Goal: Task Accomplishment & Management: Manage account settings

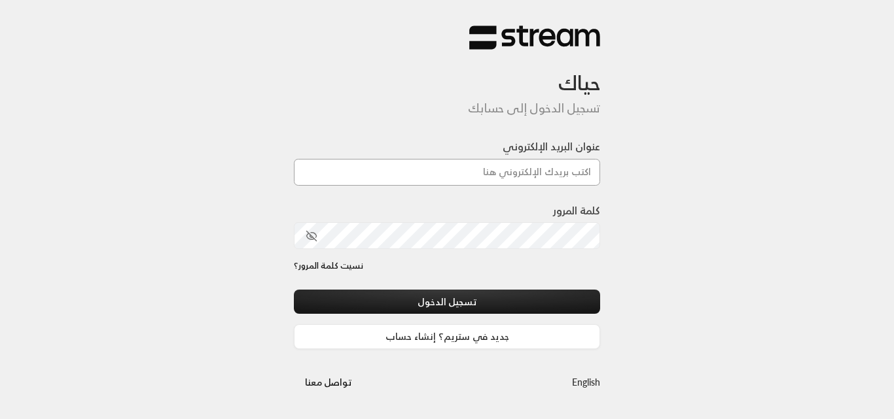
type input "[DOMAIN_NAME][EMAIL_ADDRESS][DOMAIN_NAME]"
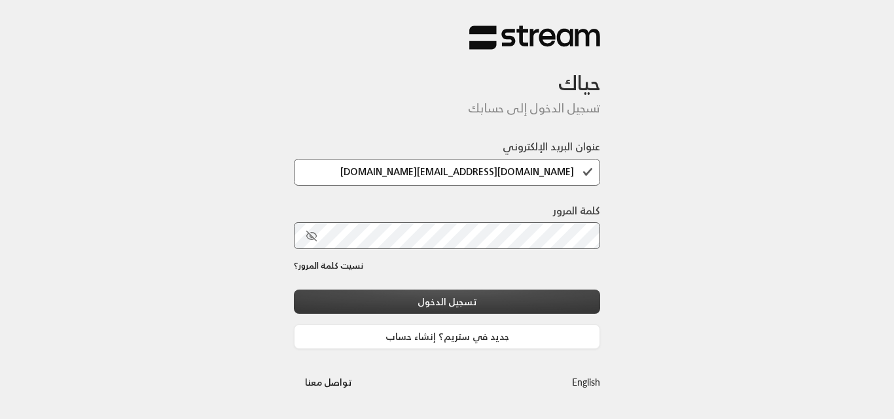
click at [488, 294] on button "تسجيل الدخول" at bounding box center [447, 302] width 306 height 24
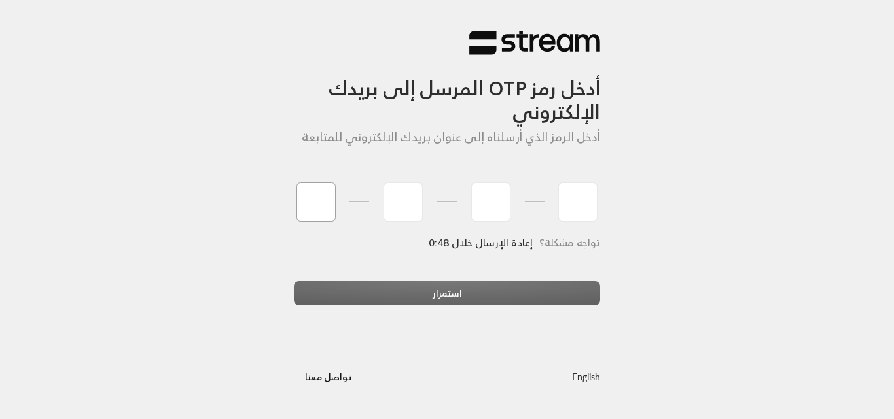
type input "1"
type input "8"
type input "7"
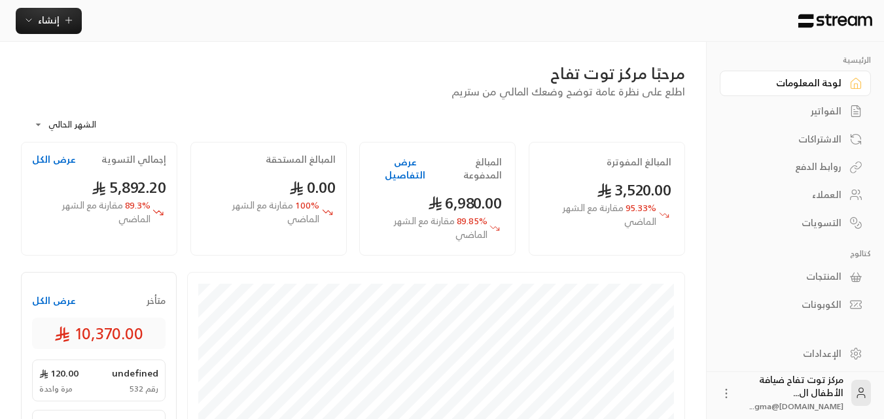
click at [822, 115] on div "الفواتير" at bounding box center [788, 111] width 105 height 13
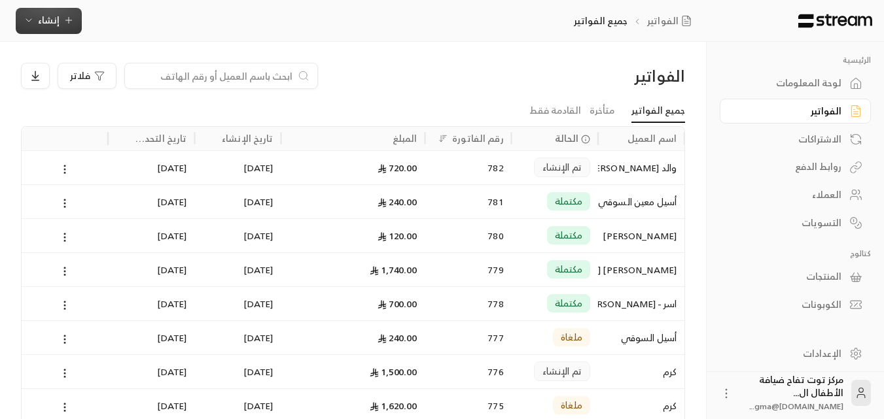
click at [70, 25] on icon "button" at bounding box center [68, 20] width 10 height 10
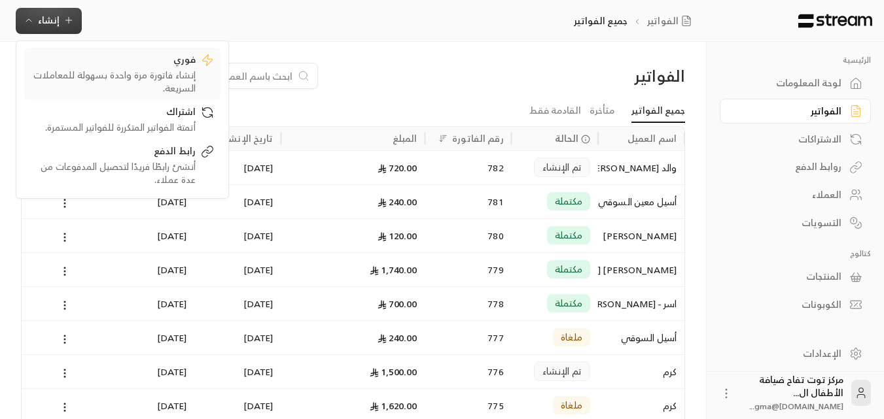
click at [169, 69] on div "إنشاء فاتورة مرة واحدة بسهولة للمعاملات السريعة." at bounding box center [113, 82] width 165 height 26
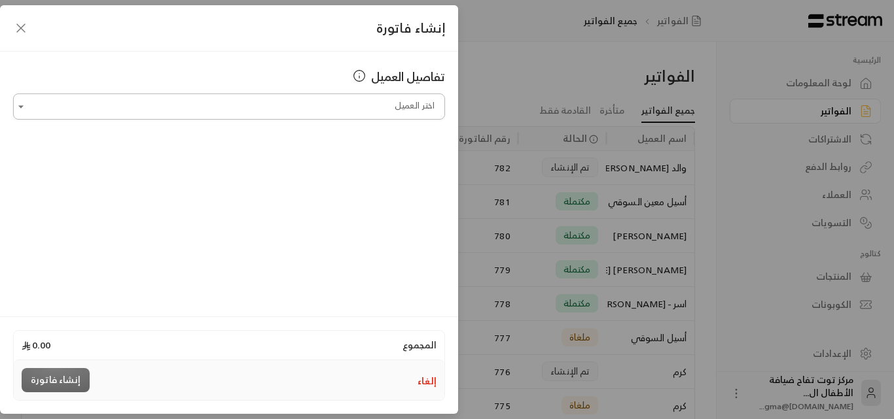
click at [249, 109] on input "اختر العميل" at bounding box center [229, 107] width 432 height 23
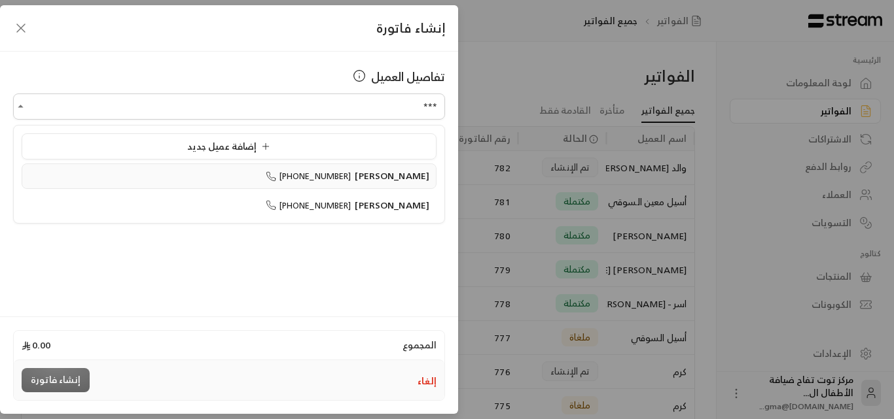
click at [351, 177] on span "[PHONE_NUMBER]" at bounding box center [309, 176] width 86 height 15
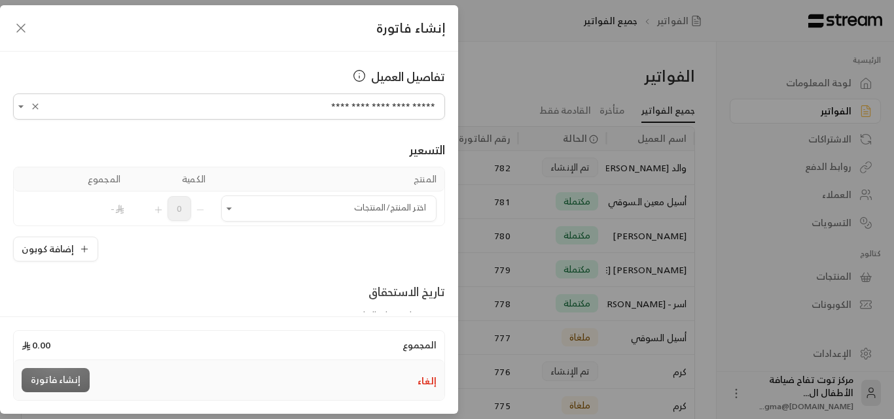
type input "**********"
click at [18, 29] on icon "button" at bounding box center [21, 28] width 16 height 16
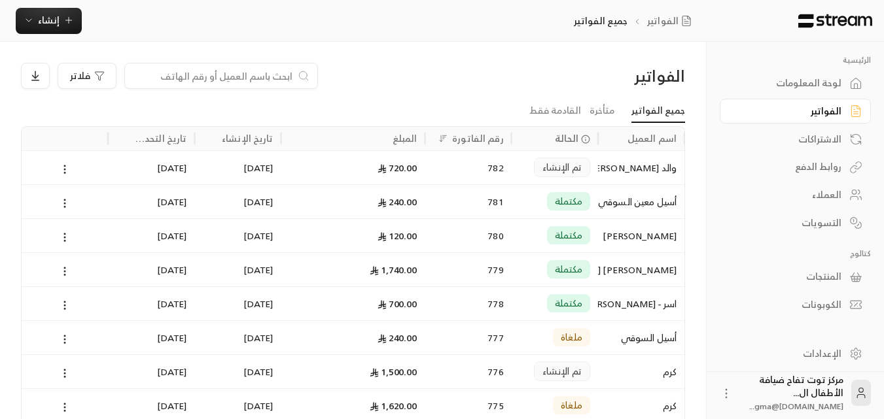
click at [826, 194] on div "العملاء" at bounding box center [788, 194] width 105 height 13
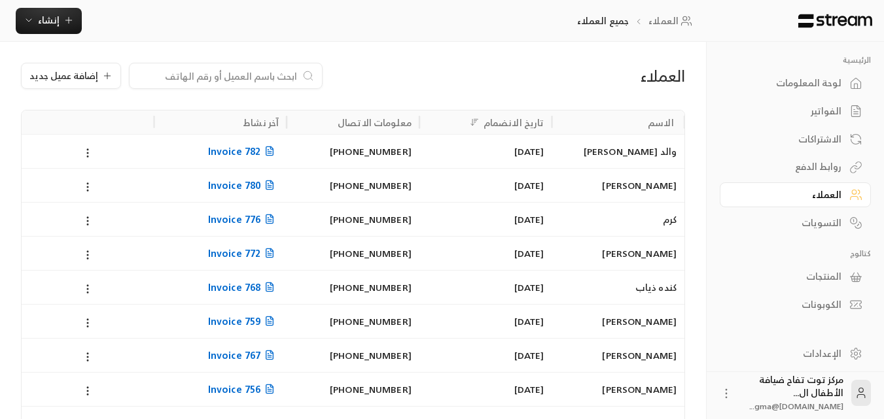
click at [257, 75] on input at bounding box center [217, 76] width 160 height 14
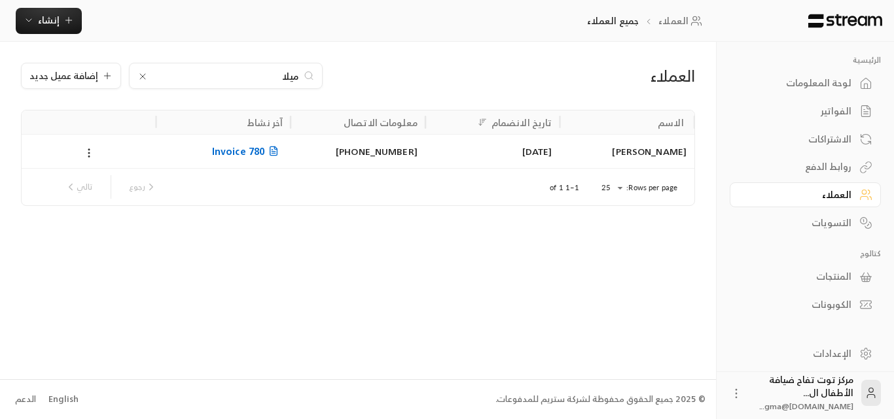
type input "ميلا"
click at [651, 154] on div "[PERSON_NAME]" at bounding box center [626, 151] width 119 height 33
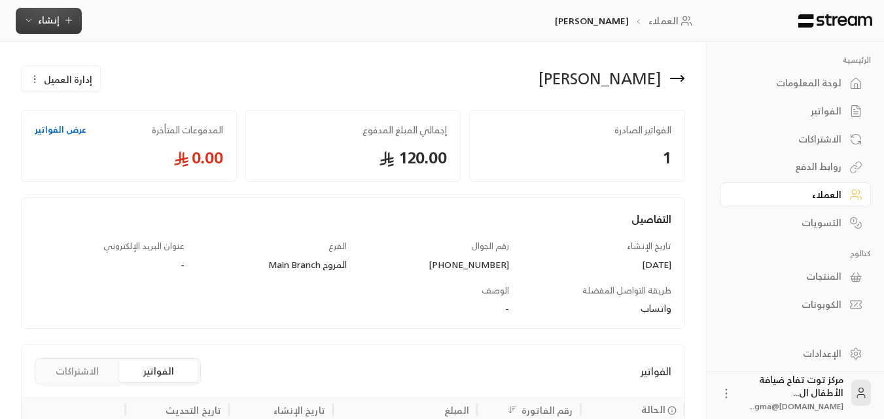
click at [68, 23] on icon "button" at bounding box center [68, 20] width 10 height 10
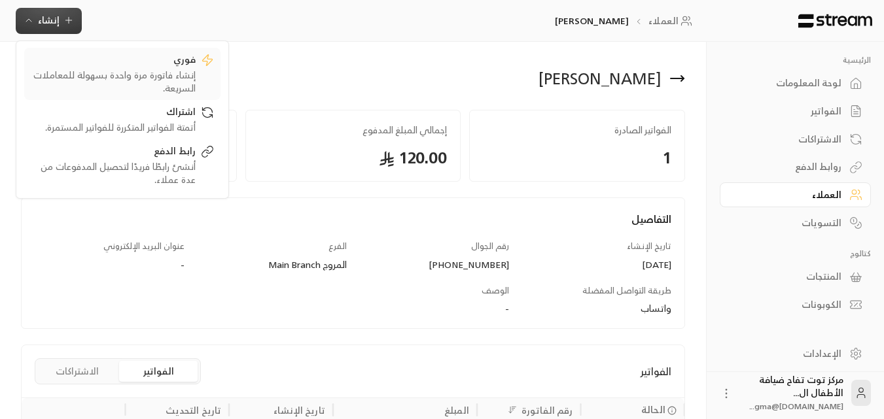
click at [146, 77] on div "إنشاء فاتورة مرة واحدة بسهولة للمعاملات السريعة." at bounding box center [113, 82] width 165 height 26
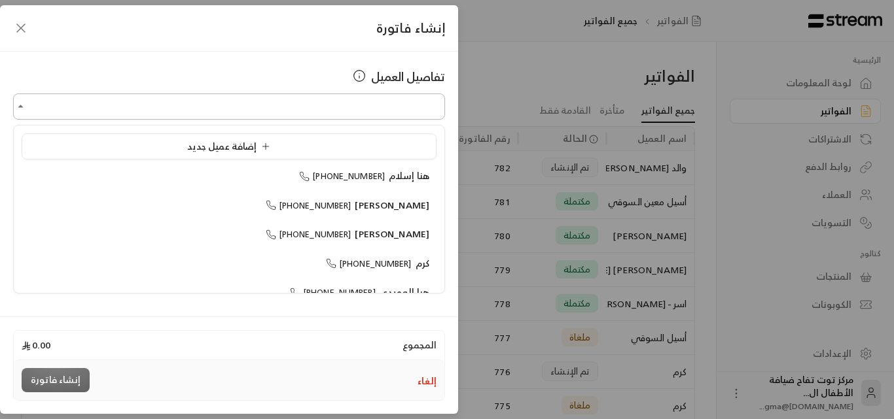
click at [176, 99] on input "اختر العميل" at bounding box center [229, 107] width 432 height 23
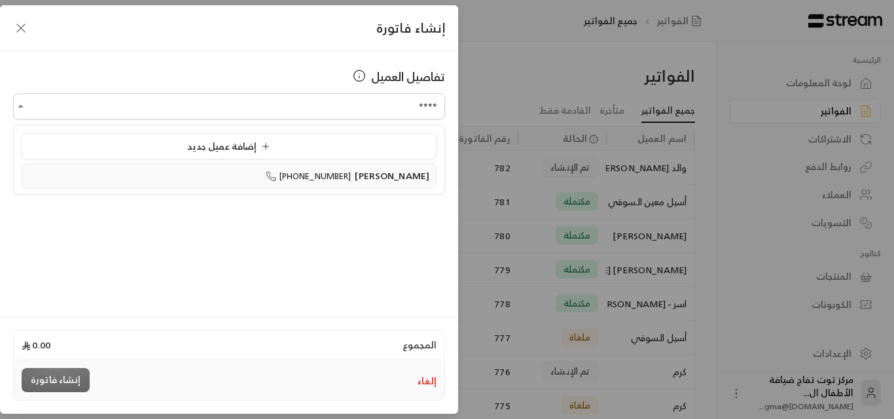
click at [427, 183] on span "[PERSON_NAME]" at bounding box center [392, 175] width 75 height 16
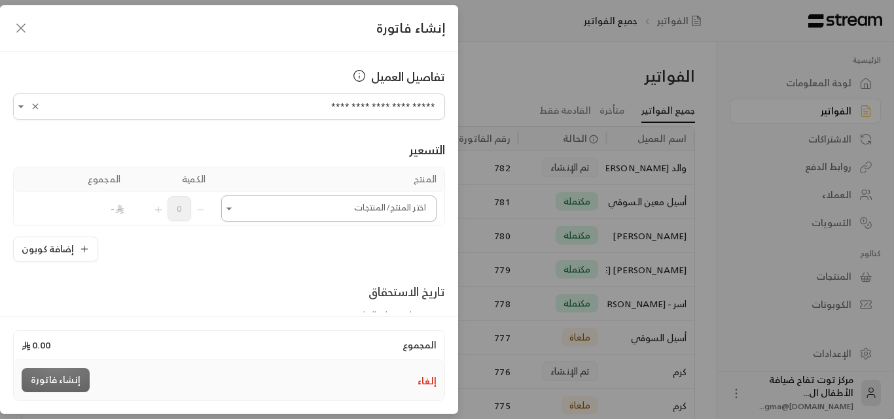
click at [235, 211] on icon "Open" at bounding box center [228, 208] width 13 height 13
type input "**********"
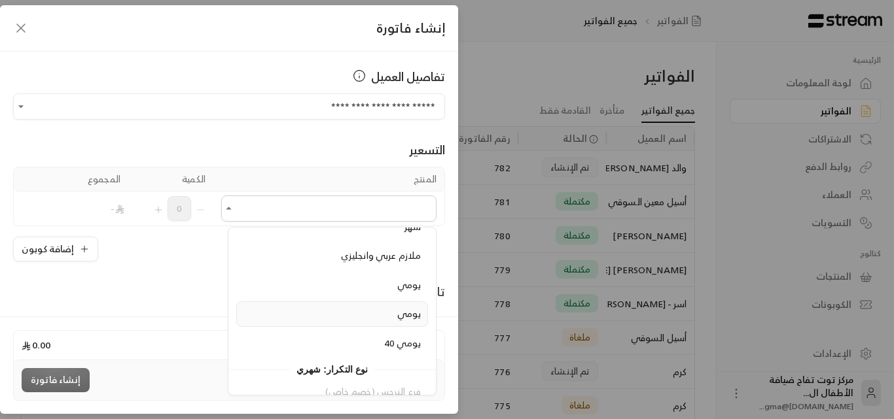
click at [407, 311] on span "يومي" at bounding box center [409, 313] width 24 height 16
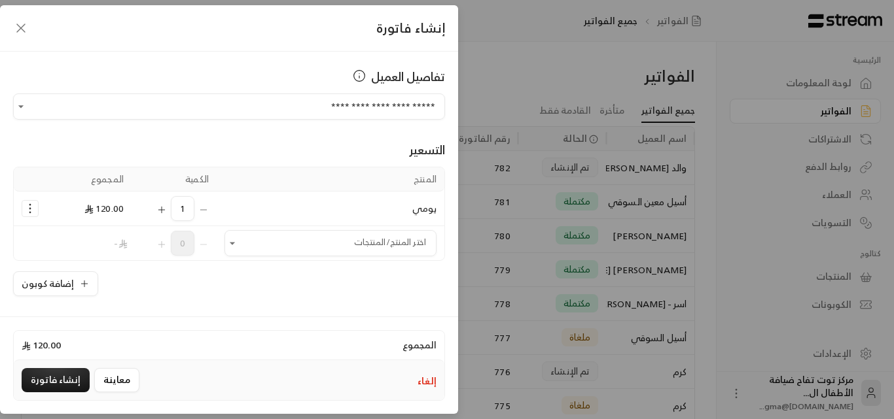
click at [164, 210] on icon "Selected Products" at bounding box center [161, 210] width 6 height 0
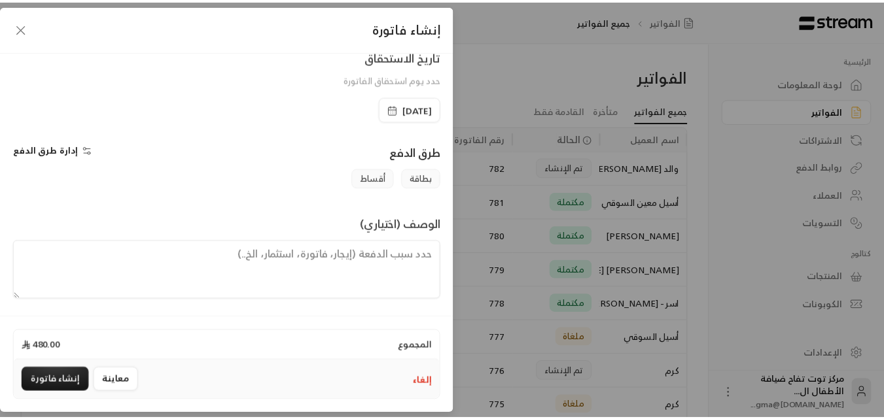
scroll to position [273, 0]
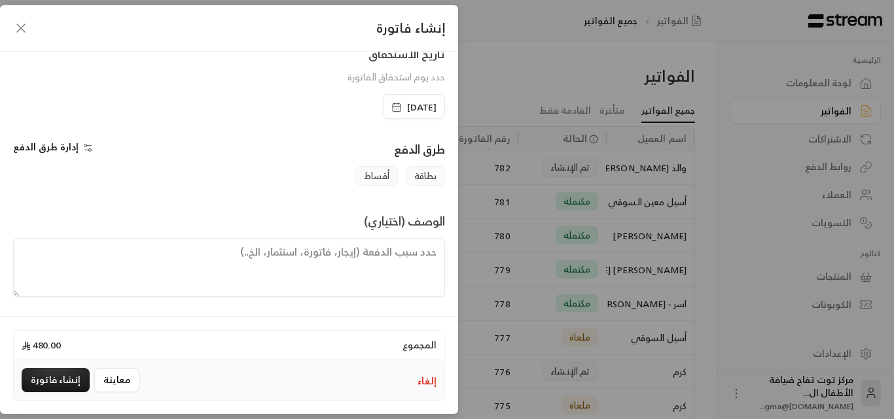
click at [395, 254] on textarea at bounding box center [229, 267] width 432 height 59
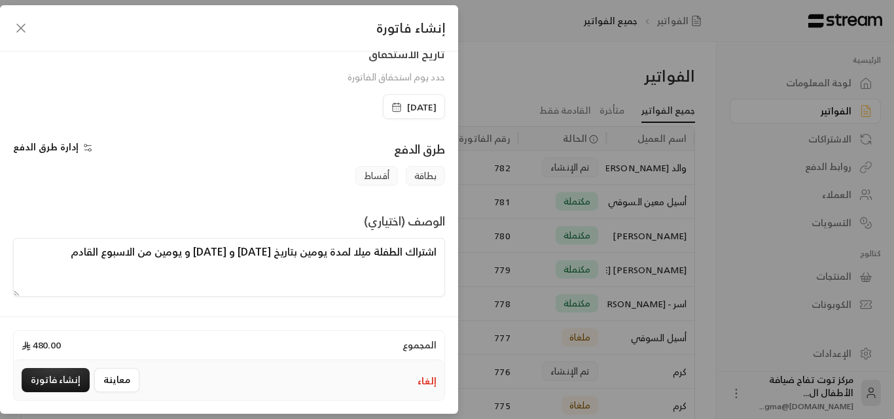
click at [94, 251] on textarea "اشتراك الطفلة ميلا لمدة يومين بتاريخ [DATE] و [DATE] و يومين من الاسبوع القادم" at bounding box center [229, 267] width 432 height 59
click at [38, 259] on textarea "اشتراك الطفلة ميلا لمدة يومين بتاريخ [DATE] و [DATE] و يومين من الأسبوع القادم" at bounding box center [229, 267] width 432 height 59
type textarea "اشتراك الطفلة ميلا لمدة يومين بتاريخ [DATE] و [DATE] و يومين من الأسبوع القادم"
click at [118, 379] on button "معاينة" at bounding box center [116, 380] width 45 height 24
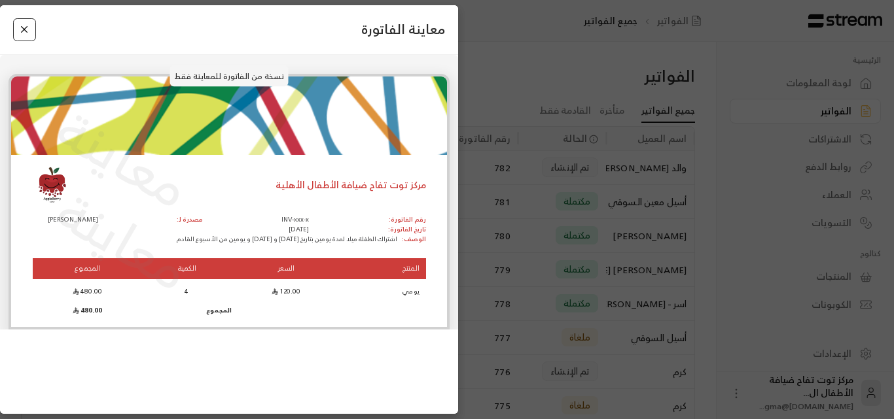
click at [24, 33] on button "Close" at bounding box center [24, 29] width 23 height 23
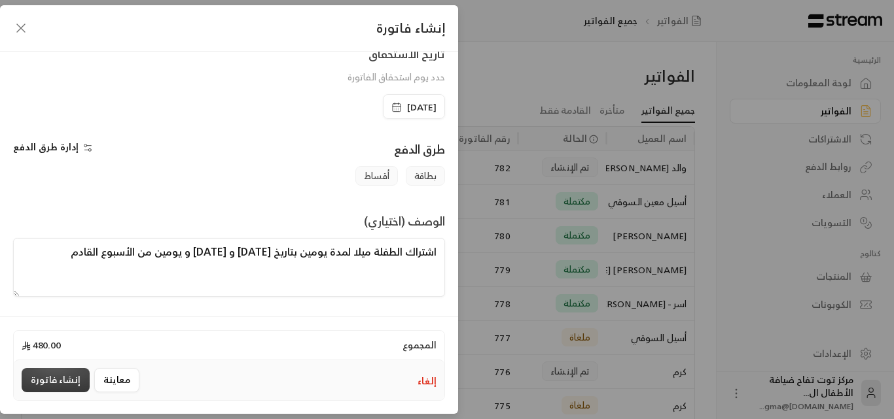
click at [59, 379] on button "إنشاء فاتورة" at bounding box center [56, 380] width 68 height 24
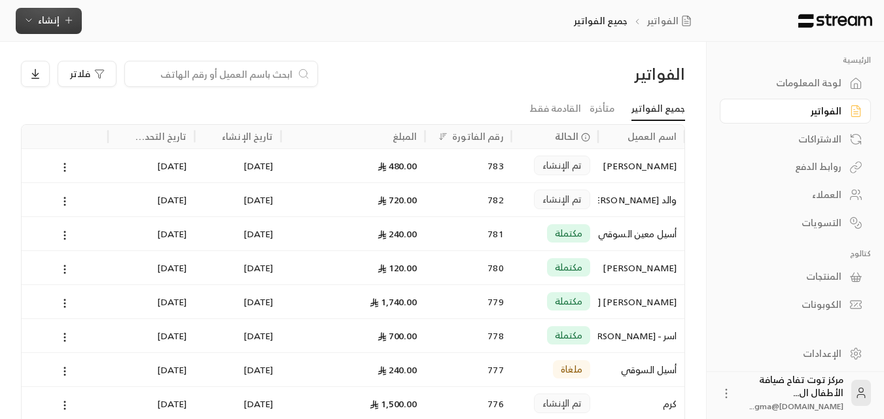
scroll to position [0, 0]
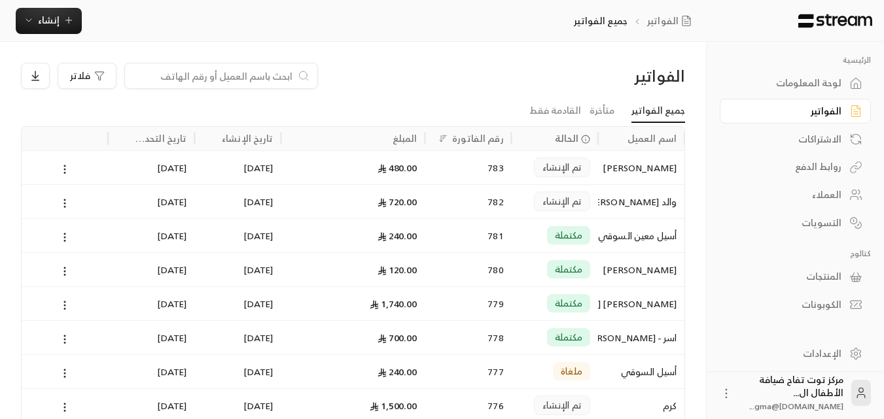
click at [240, 73] on input at bounding box center [213, 76] width 160 height 14
click at [102, 71] on icon "button" at bounding box center [99, 76] width 10 height 10
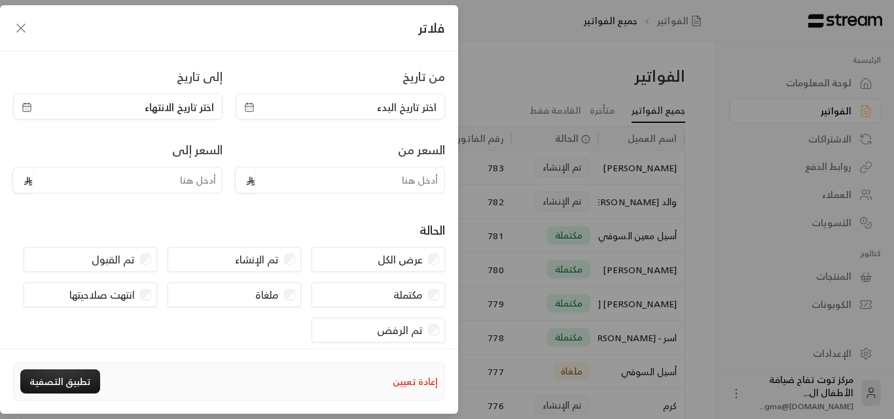
click at [262, 113] on span "اختر تاريخ البدء" at bounding box center [340, 107] width 192 height 16
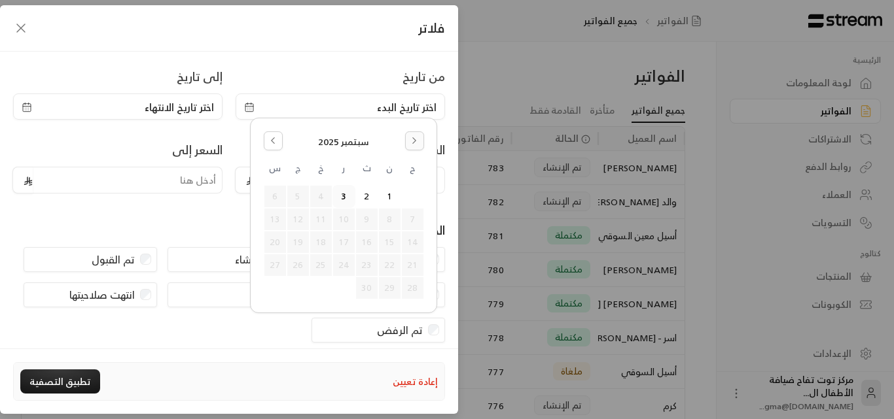
click at [415, 143] on icon "Go to the Next Month" at bounding box center [413, 140] width 9 height 9
click at [277, 147] on button "Go to the Previous Month" at bounding box center [273, 140] width 19 height 19
click at [409, 305] on button "31" at bounding box center [413, 311] width 22 height 22
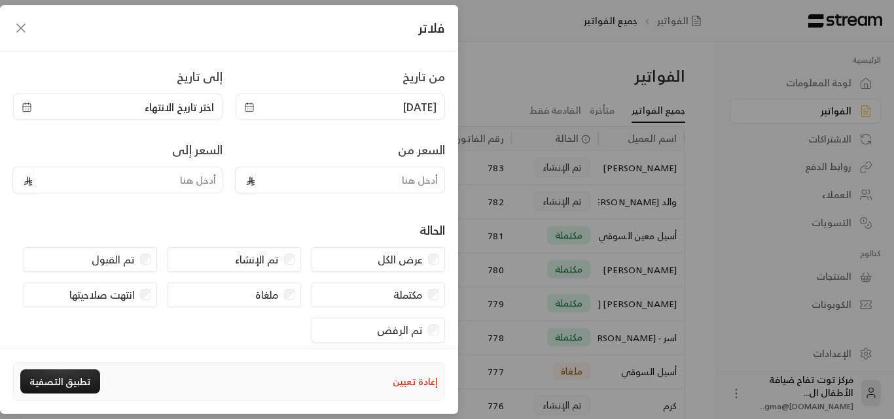
click at [254, 109] on icon "button" at bounding box center [249, 107] width 10 height 10
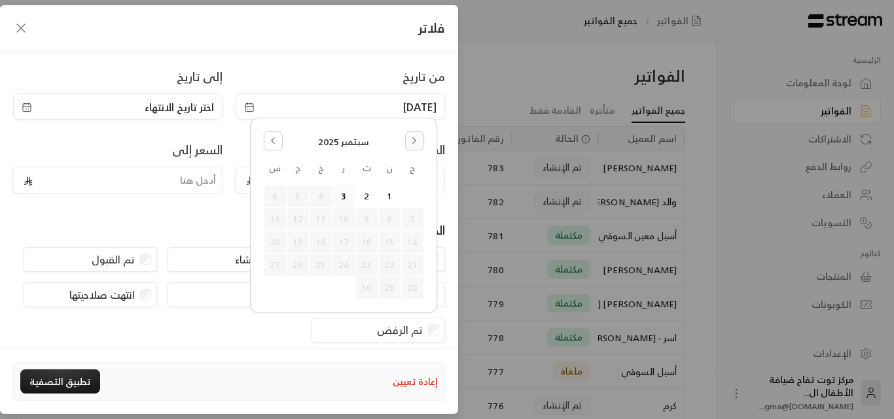
click at [411, 147] on button "Go to the Next Month" at bounding box center [414, 140] width 19 height 19
click at [281, 139] on button "Go to the Previous Month" at bounding box center [273, 140] width 19 height 19
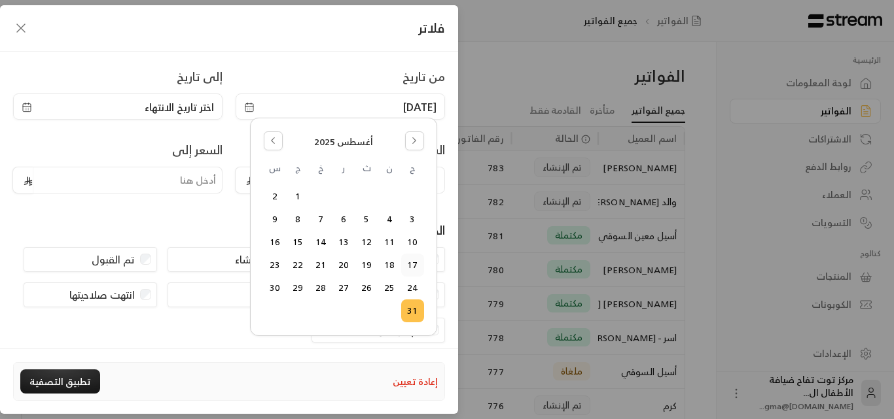
click at [418, 267] on button "17" at bounding box center [413, 265] width 22 height 22
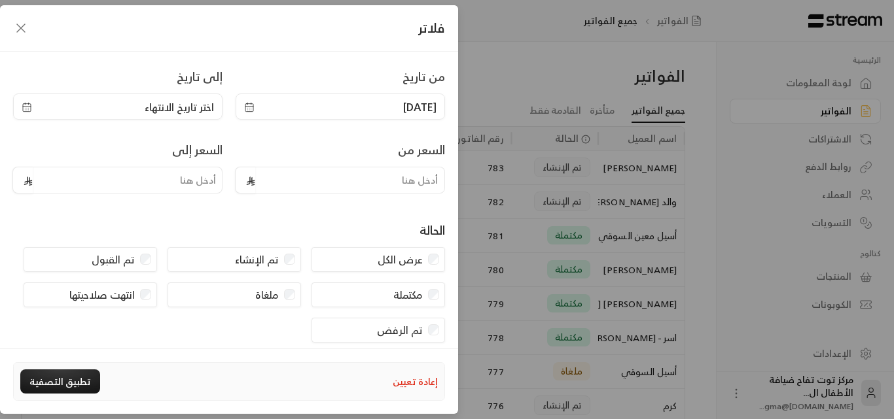
click at [32, 107] on icon "button" at bounding box center [27, 107] width 10 height 10
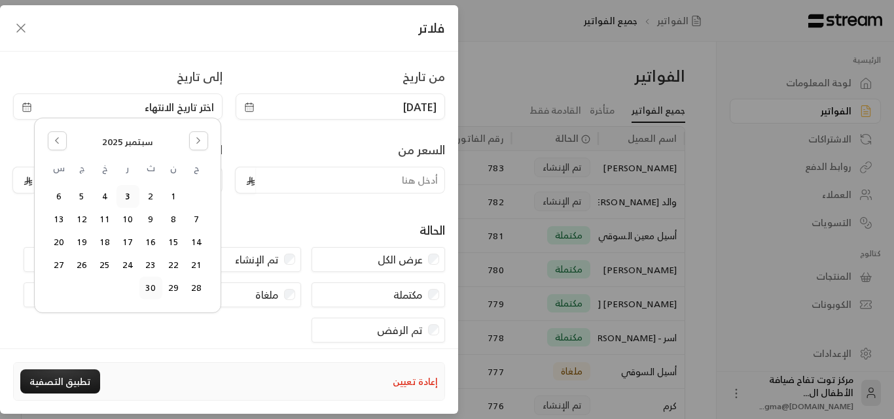
click at [154, 286] on button "30" at bounding box center [151, 288] width 22 height 22
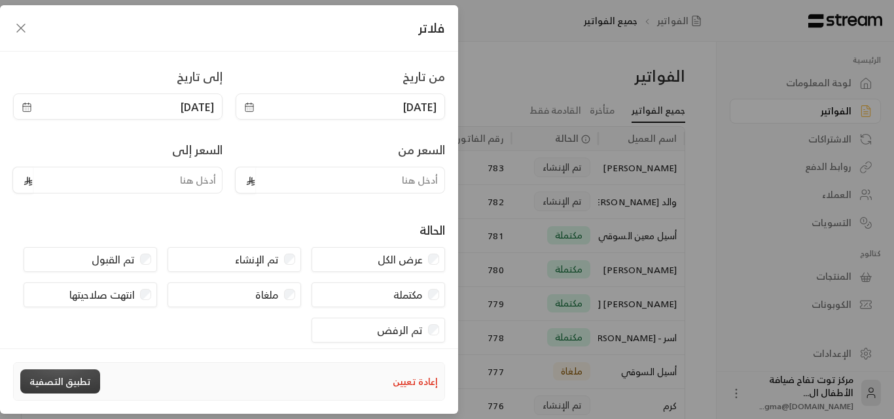
click at [75, 388] on button "تطبيق التصفية" at bounding box center [60, 382] width 80 height 24
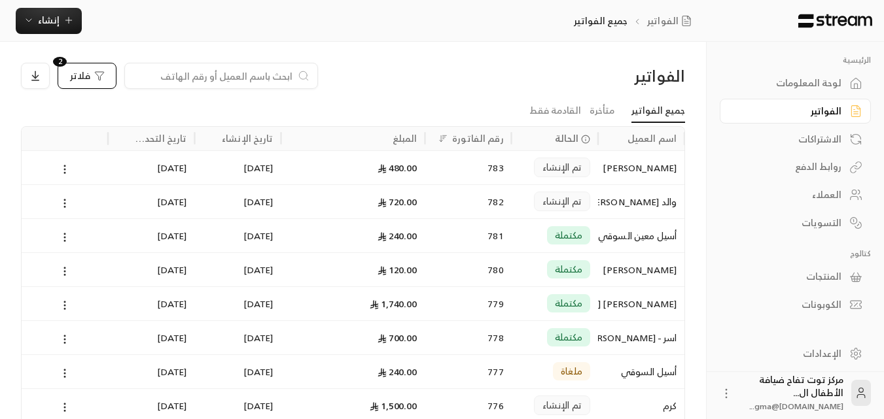
click at [99, 72] on icon "button" at bounding box center [99, 76] width 9 height 9
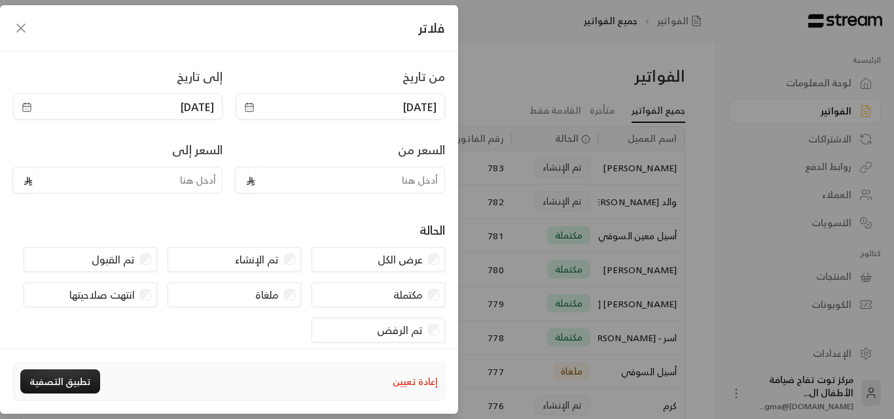
click at [498, 73] on div "فلاتر من تاريخ [DATE] إلى تاريخ [DATE] السعر من السعر إلى الحالة عرض الكل تم ال…" at bounding box center [447, 209] width 894 height 419
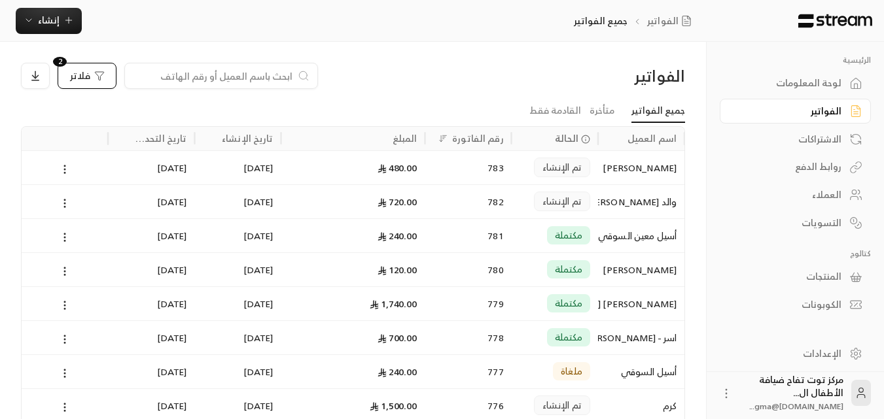
click at [77, 75] on span "فلاتر" at bounding box center [80, 75] width 20 height 9
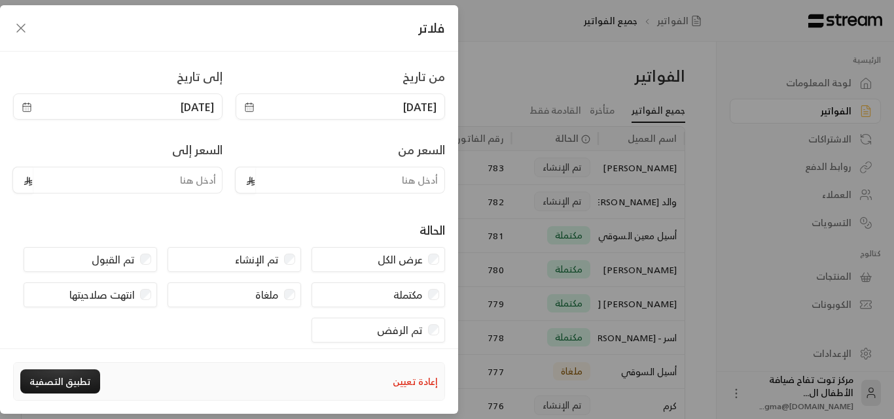
click at [249, 110] on div "[DATE]" at bounding box center [339, 107] width 209 height 26
click at [261, 105] on span "[DATE]" at bounding box center [340, 107] width 192 height 16
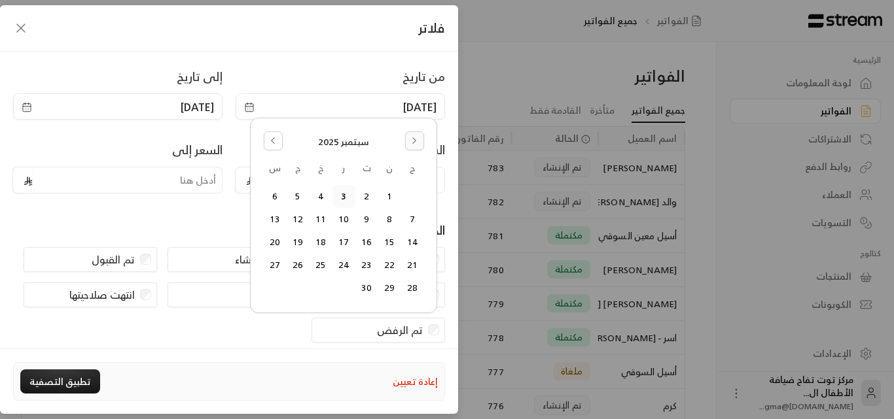
click at [410, 145] on button "Go to the Next Month" at bounding box center [414, 140] width 19 height 19
click at [266, 139] on button "Go to the Previous Month" at bounding box center [273, 140] width 19 height 19
click at [266, 141] on button "Go to the Previous Month" at bounding box center [273, 140] width 19 height 19
click at [418, 142] on icon "Go to the Next Month" at bounding box center [413, 140] width 9 height 9
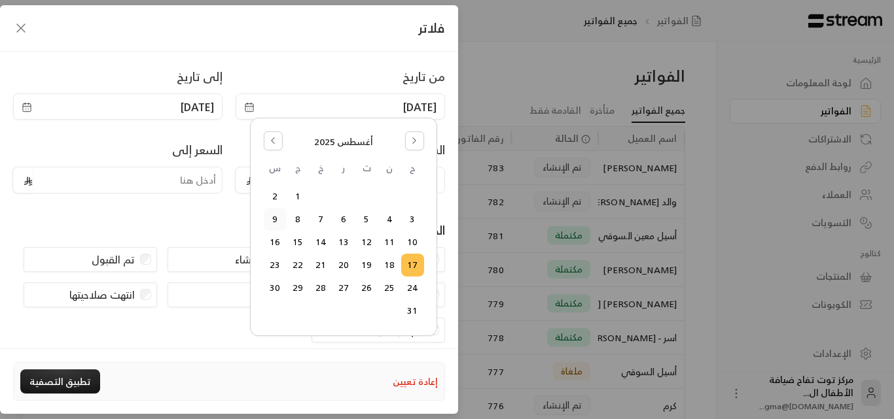
click at [278, 221] on button "9" at bounding box center [275, 220] width 22 height 22
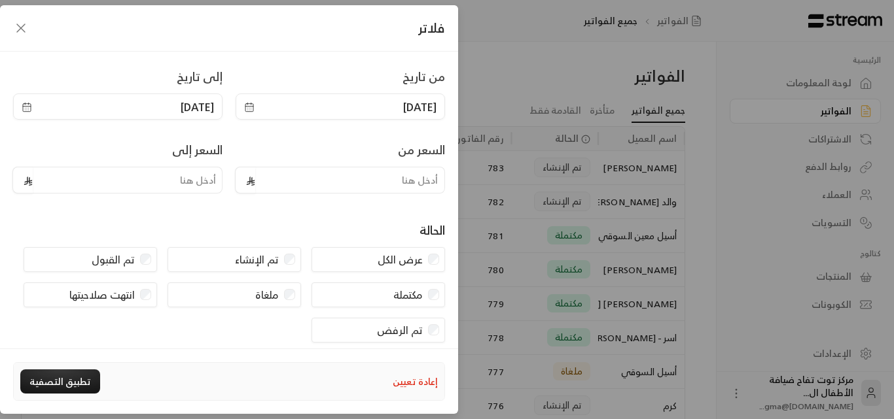
click at [34, 106] on div "[DATE]" at bounding box center [117, 107] width 209 height 26
click at [32, 105] on icon "button" at bounding box center [27, 107] width 10 height 10
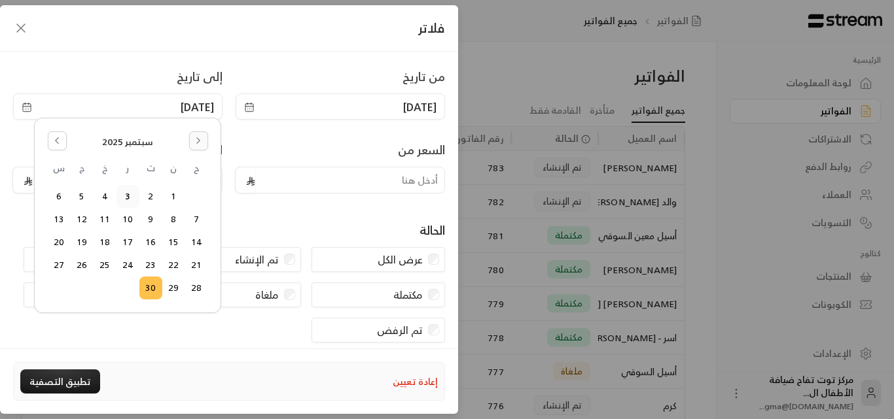
click at [192, 139] on button "Go to the Next Month" at bounding box center [198, 140] width 19 height 19
click at [65, 145] on button "Go to the Previous Month" at bounding box center [57, 140] width 19 height 19
click at [194, 307] on button "31" at bounding box center [197, 311] width 22 height 22
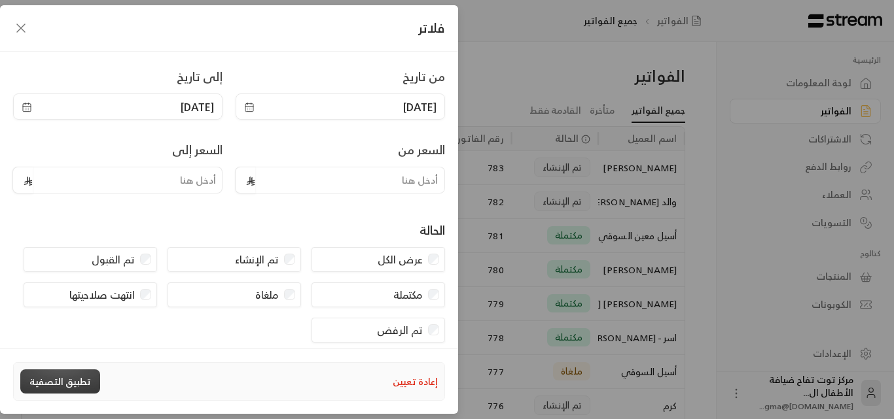
click at [89, 381] on button "تطبيق التصفية" at bounding box center [60, 382] width 80 height 24
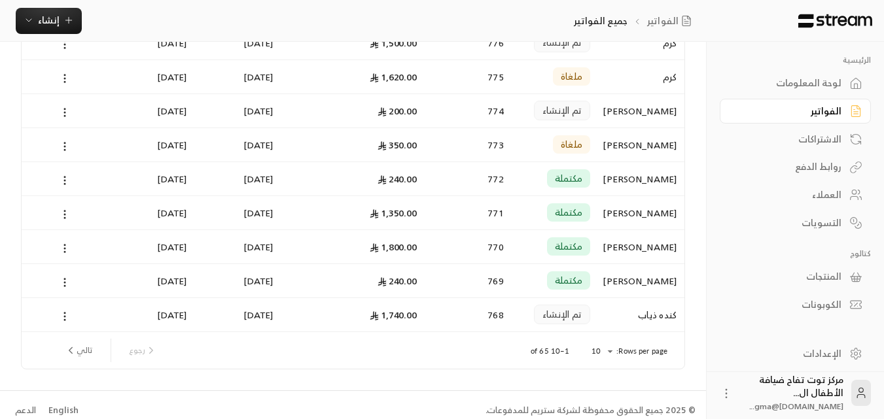
scroll to position [170, 0]
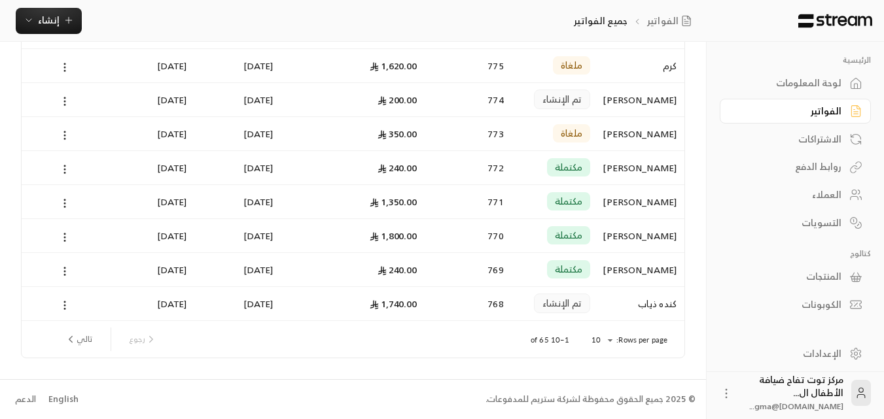
click at [648, 301] on div "كنده ذياب" at bounding box center [641, 303] width 71 height 33
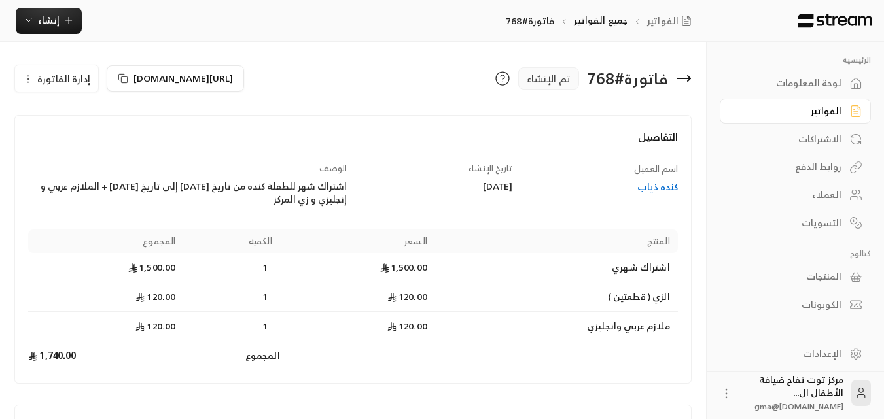
click at [691, 77] on icon at bounding box center [684, 79] width 16 height 16
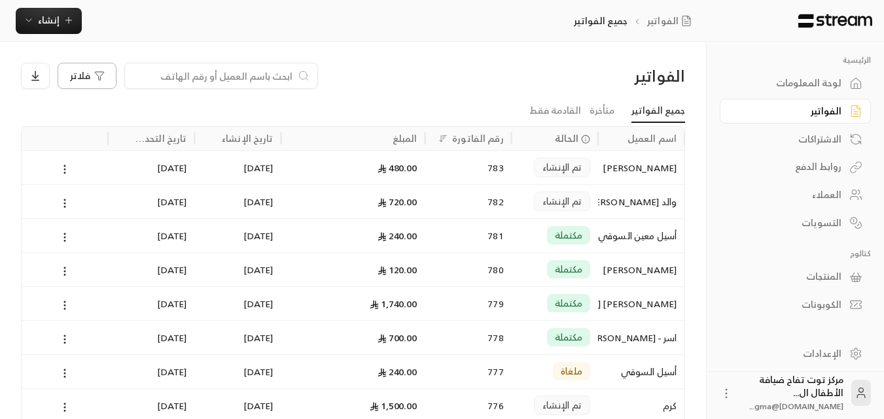
click at [90, 75] on div "فلاتر" at bounding box center [87, 76] width 35 height 10
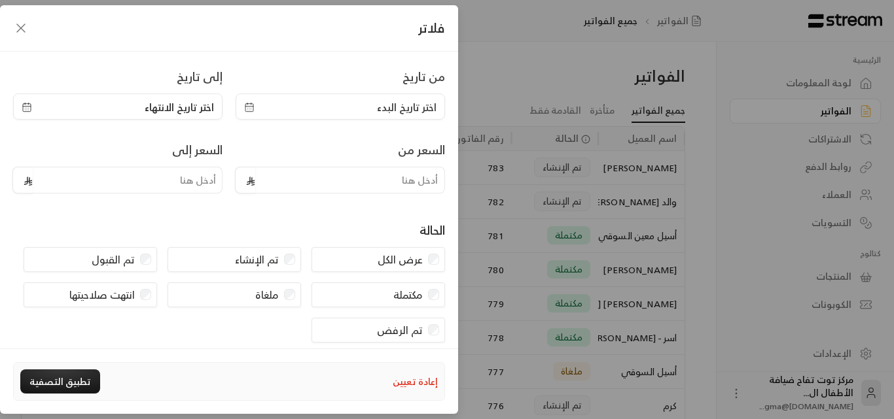
click at [253, 108] on icon "button" at bounding box center [249, 107] width 10 height 10
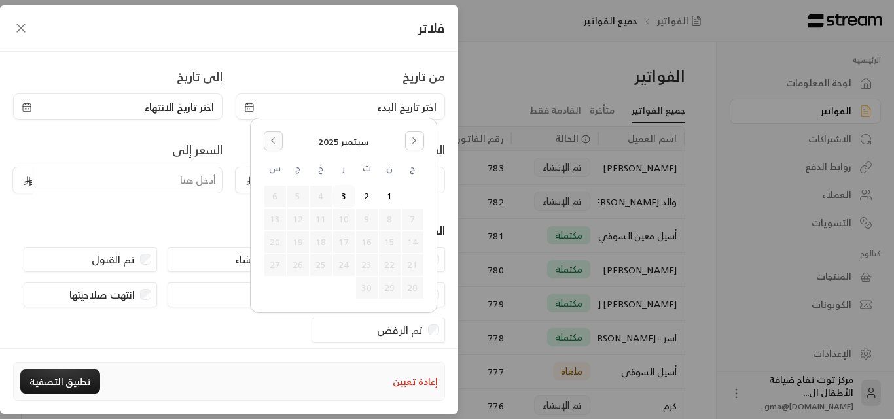
click at [273, 145] on icon "Go to the Previous Month" at bounding box center [272, 140] width 9 height 9
click at [412, 147] on button "Go to the Next Month" at bounding box center [414, 140] width 19 height 19
click at [296, 193] on button "1" at bounding box center [298, 197] width 22 height 22
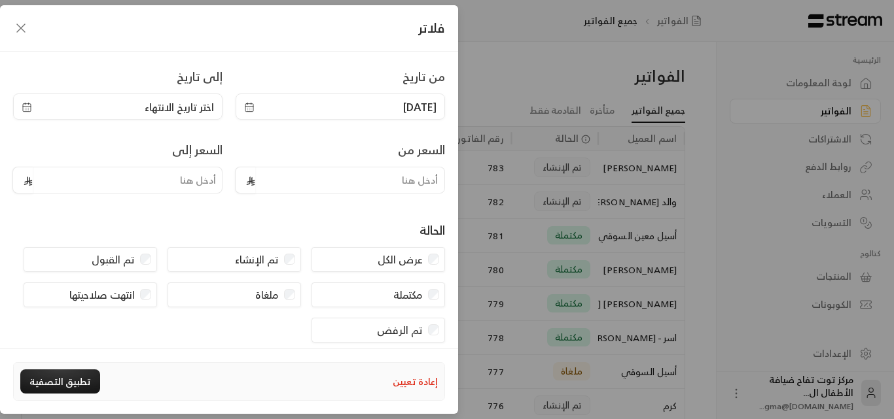
click at [32, 105] on icon "button" at bounding box center [27, 107] width 10 height 10
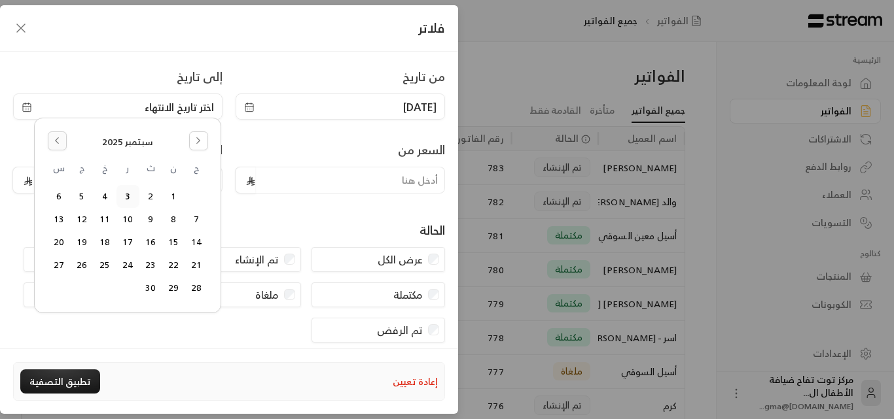
click at [60, 145] on icon "Go to the Previous Month" at bounding box center [56, 140] width 9 height 9
click at [197, 309] on button "31" at bounding box center [197, 311] width 22 height 22
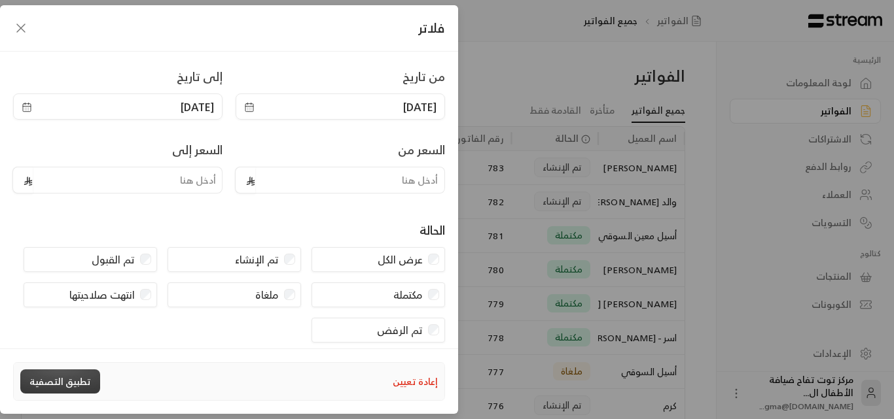
click at [65, 381] on button "تطبيق التصفية" at bounding box center [60, 382] width 80 height 24
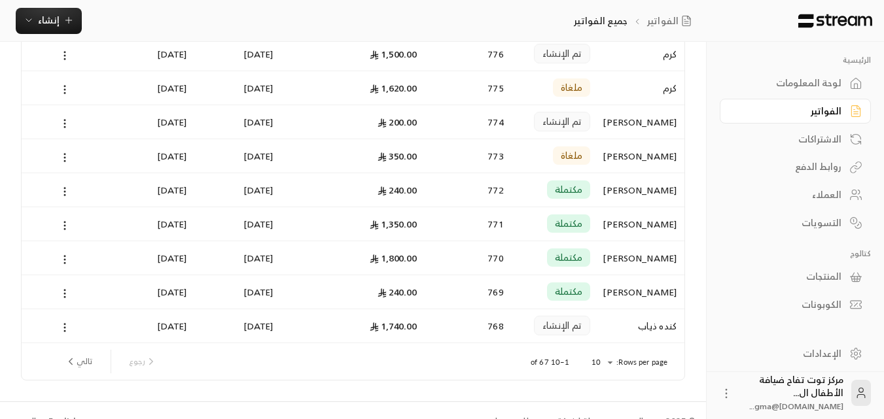
scroll to position [170, 0]
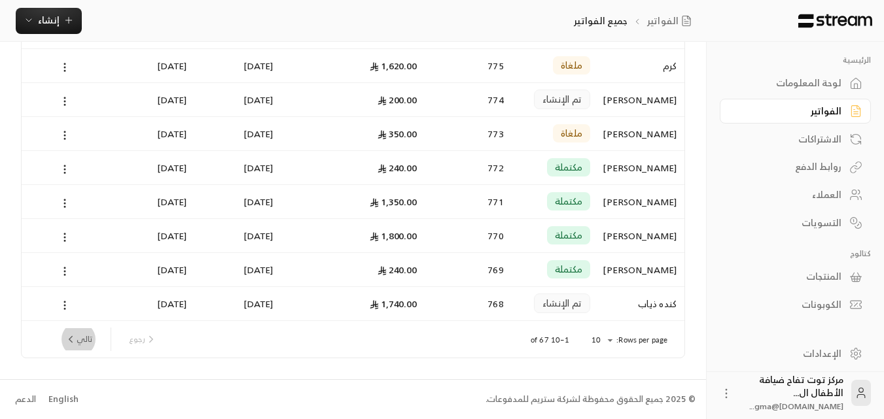
click at [81, 344] on button "تالي" at bounding box center [79, 339] width 38 height 22
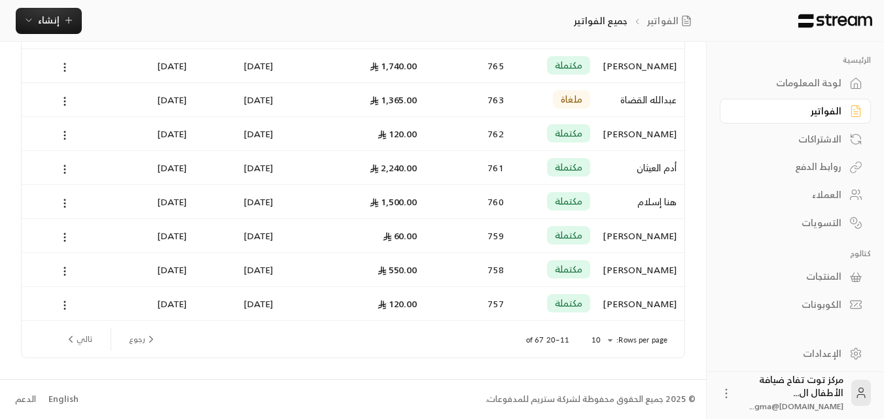
click at [92, 336] on button "تالي" at bounding box center [79, 339] width 38 height 22
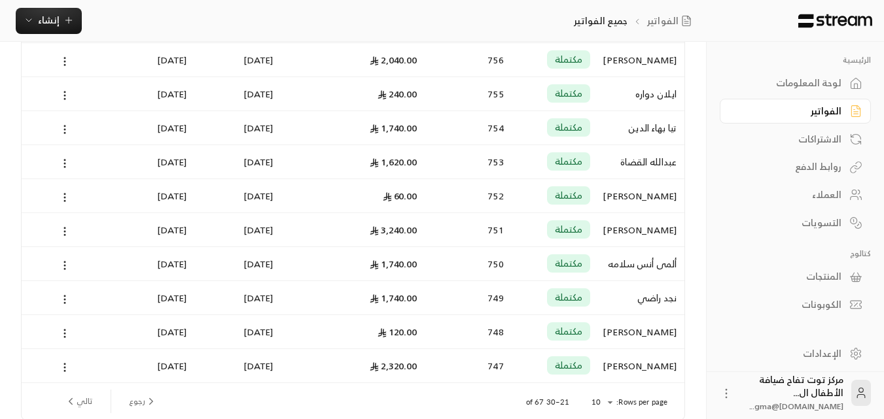
scroll to position [131, 0]
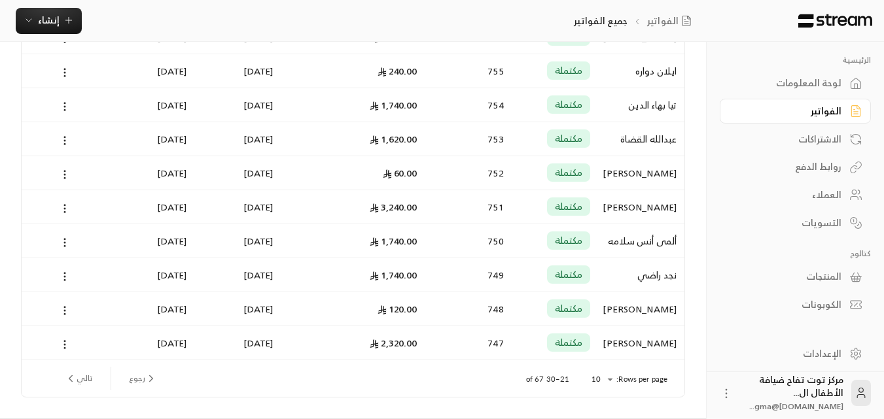
click at [78, 376] on button "تالي" at bounding box center [79, 379] width 38 height 22
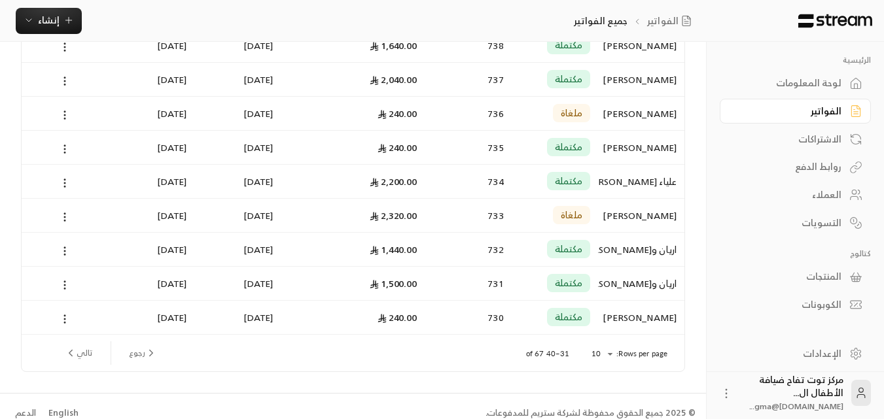
scroll to position [170, 0]
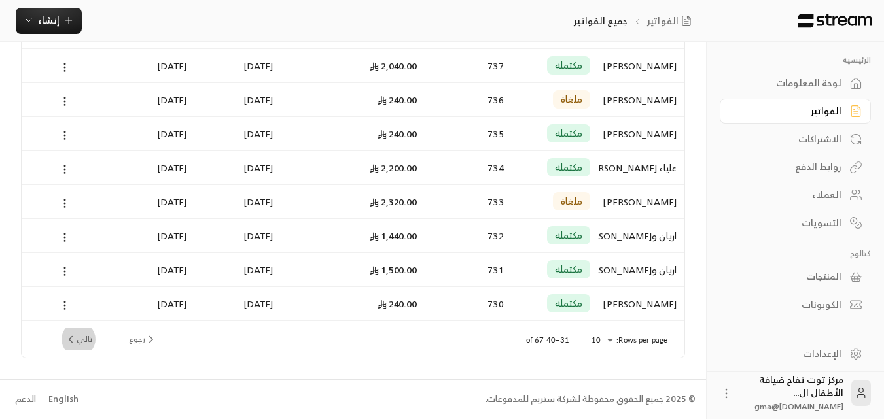
click at [86, 334] on button "تالي" at bounding box center [79, 339] width 38 height 22
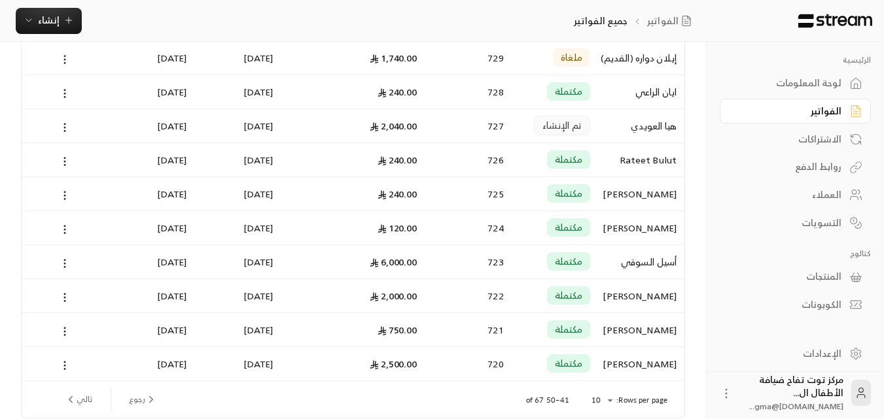
scroll to position [131, 0]
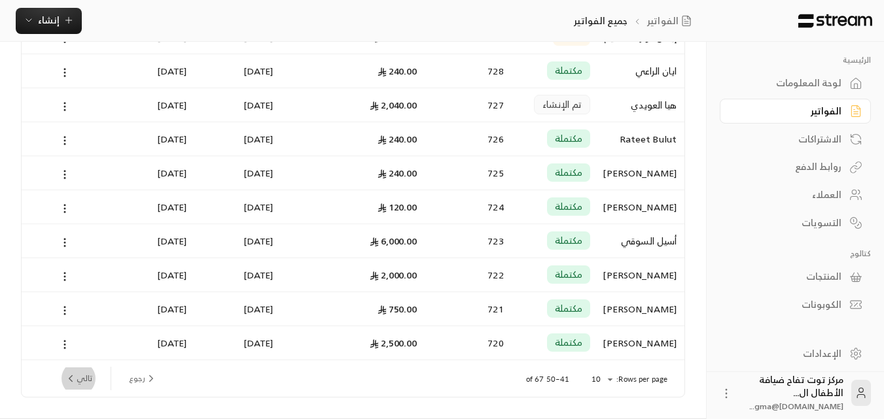
click at [88, 373] on button "تالي" at bounding box center [79, 379] width 38 height 22
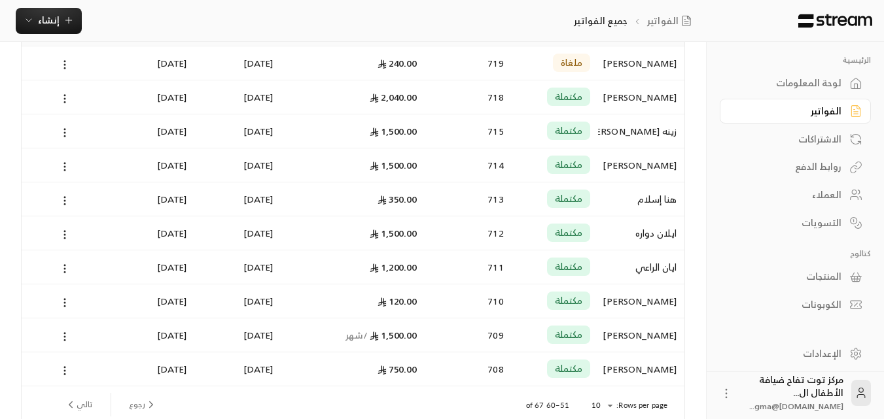
scroll to position [170, 0]
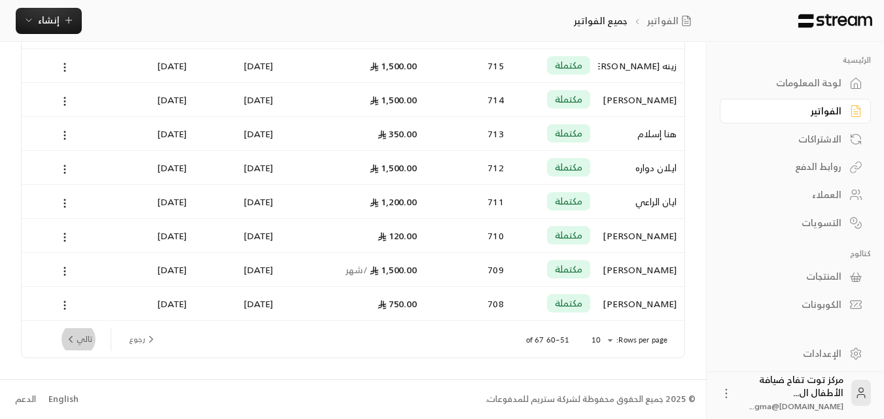
click at [77, 337] on button "تالي" at bounding box center [79, 339] width 38 height 22
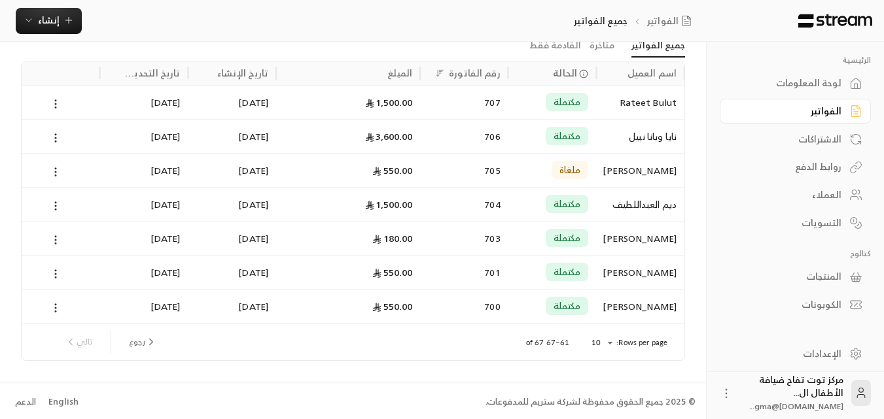
scroll to position [0, 0]
